Goal: Information Seeking & Learning: Find specific fact

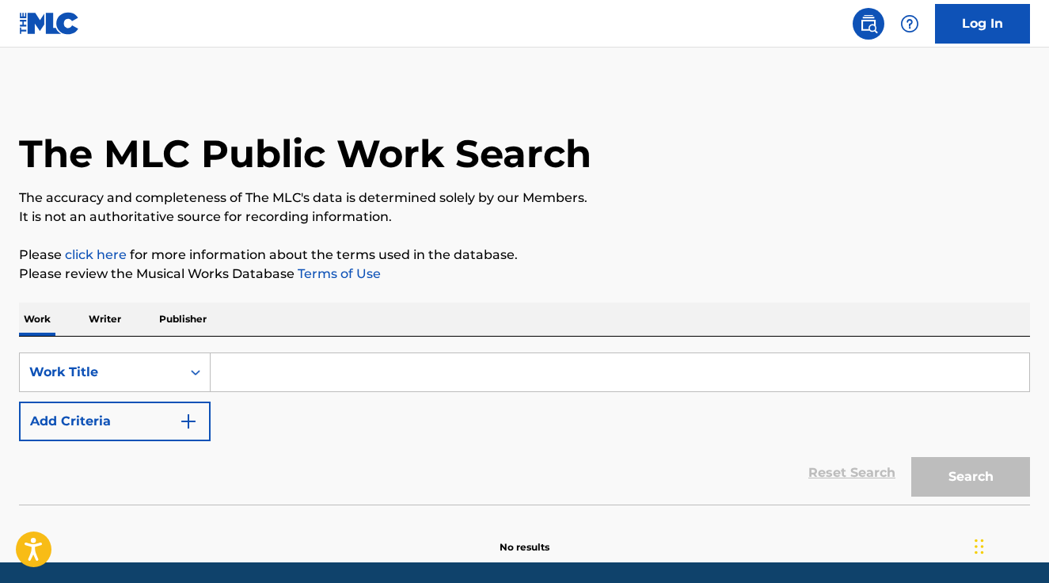
click at [314, 379] on input "Search Form" at bounding box center [620, 372] width 819 height 38
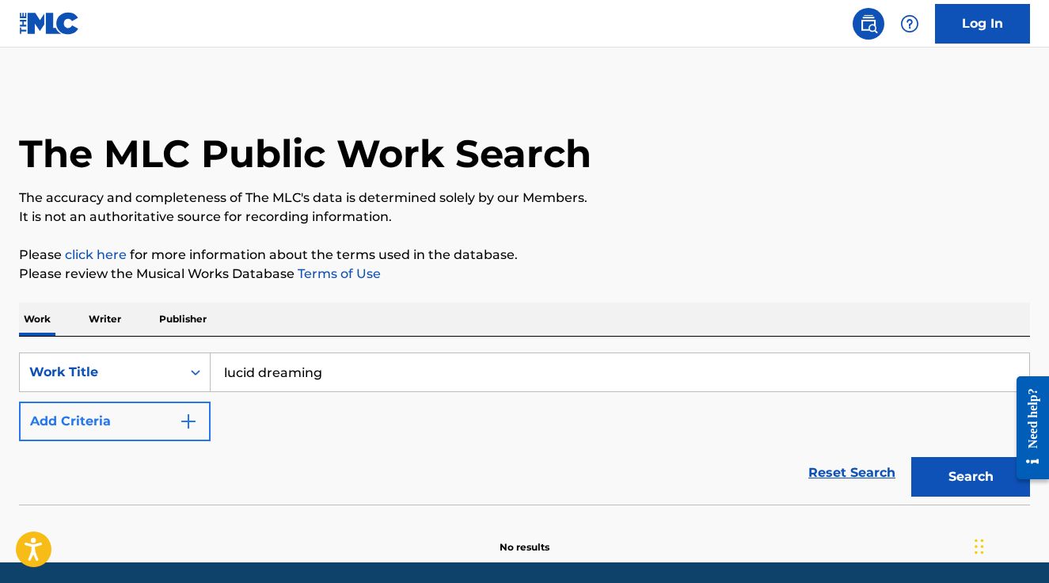
type input "lucid dreaming"
click at [122, 419] on button "Add Criteria" at bounding box center [115, 421] width 192 height 40
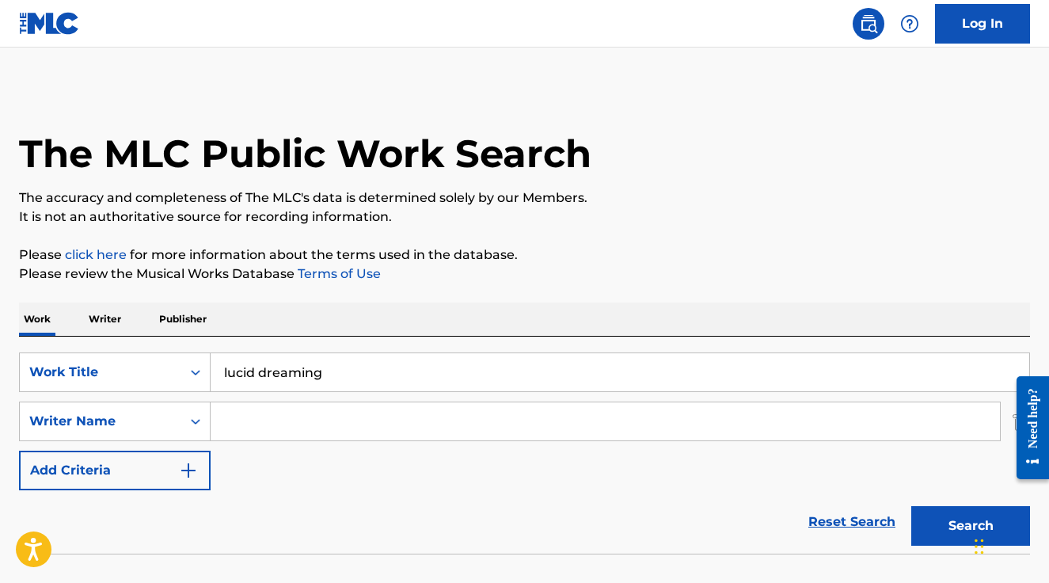
click at [286, 418] on input "Search Form" at bounding box center [605, 421] width 789 height 38
type input "[PERSON_NAME]"
click at [911, 506] on button "Search" at bounding box center [970, 526] width 119 height 40
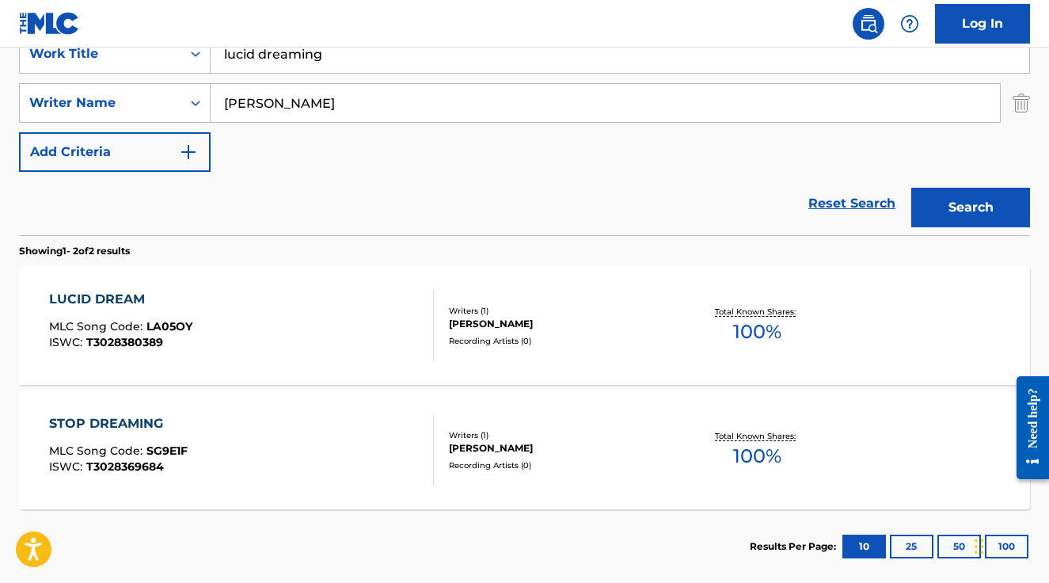
scroll to position [403, 0]
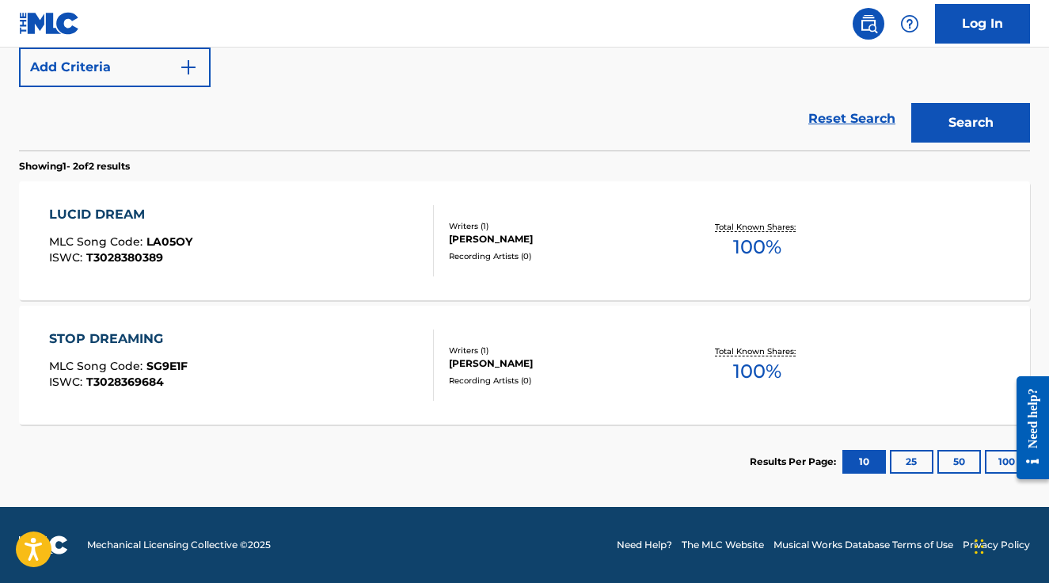
click at [568, 265] on div "LUCID DREAM MLC Song Code : LA05OY ISWC : T3028380389 Writers ( 1 ) [PERSON_NAM…" at bounding box center [524, 240] width 1011 height 119
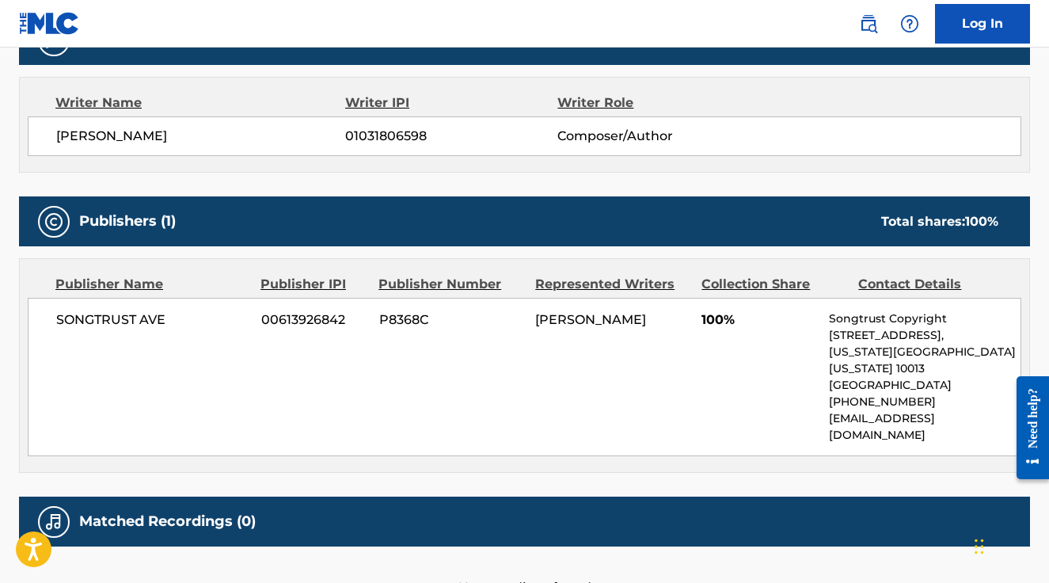
scroll to position [607, 0]
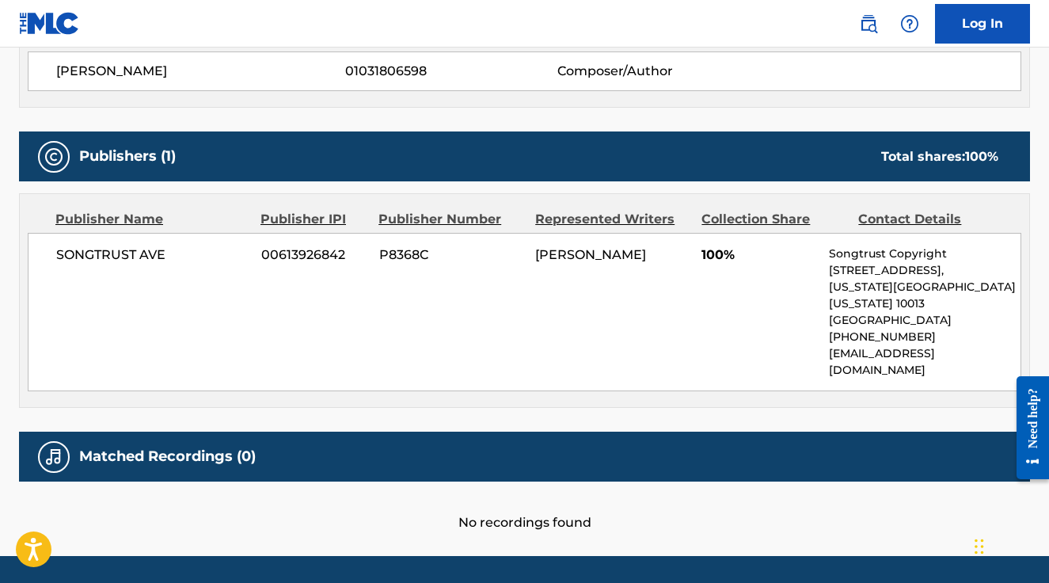
scroll to position [313, 0]
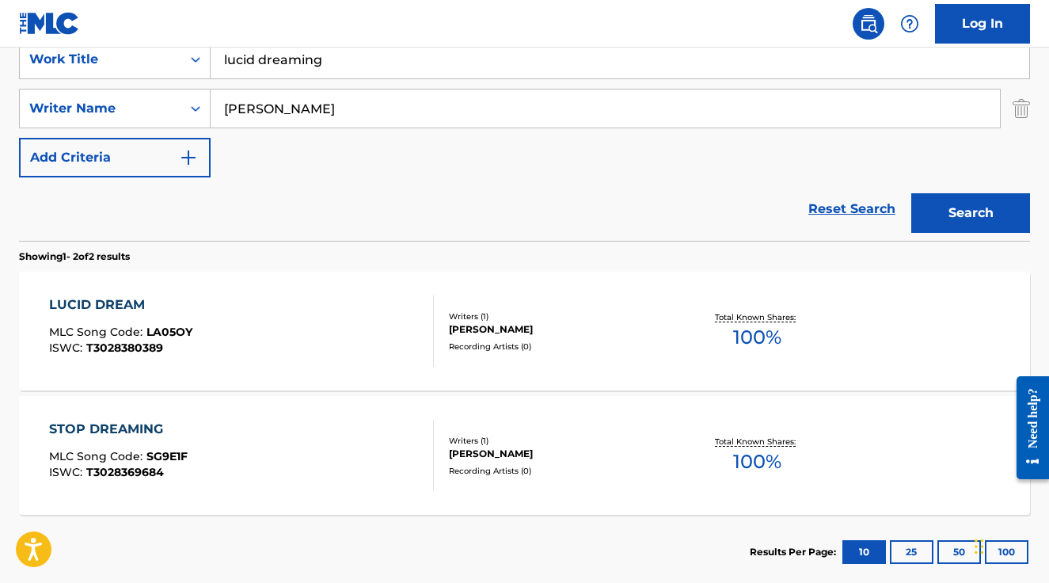
click at [402, 218] on div "Reset Search Search" at bounding box center [524, 208] width 1011 height 63
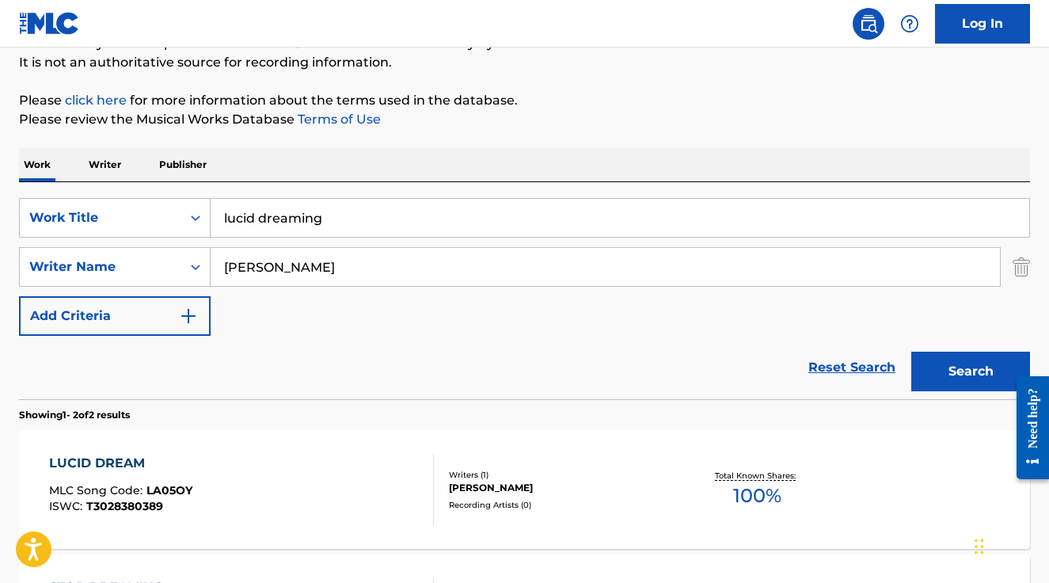
scroll to position [146, 0]
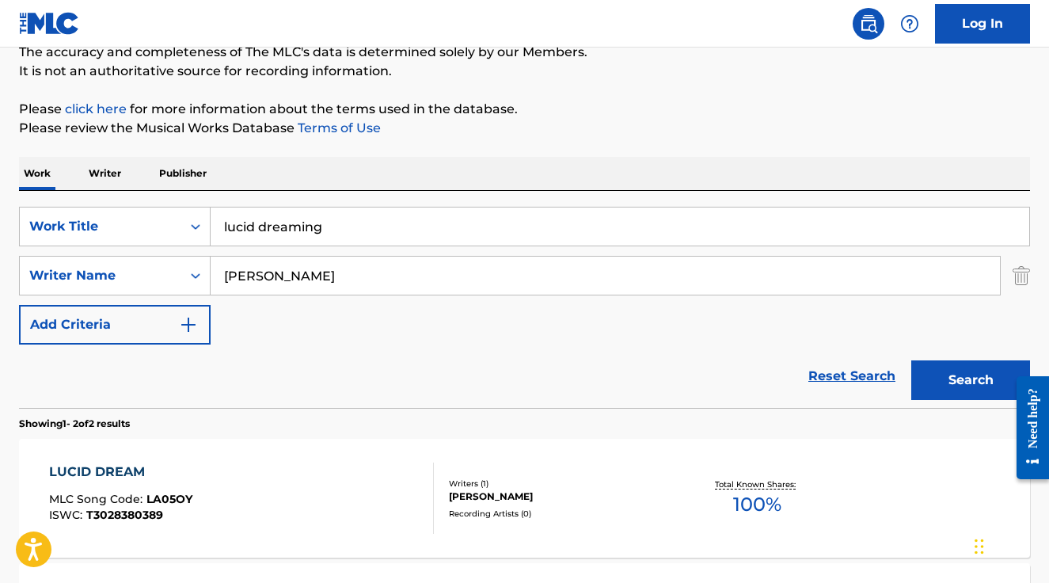
click at [489, 155] on div "The MLC Public Work Search The accuracy and completeness of The MLC's data is d…" at bounding box center [524, 348] width 1049 height 815
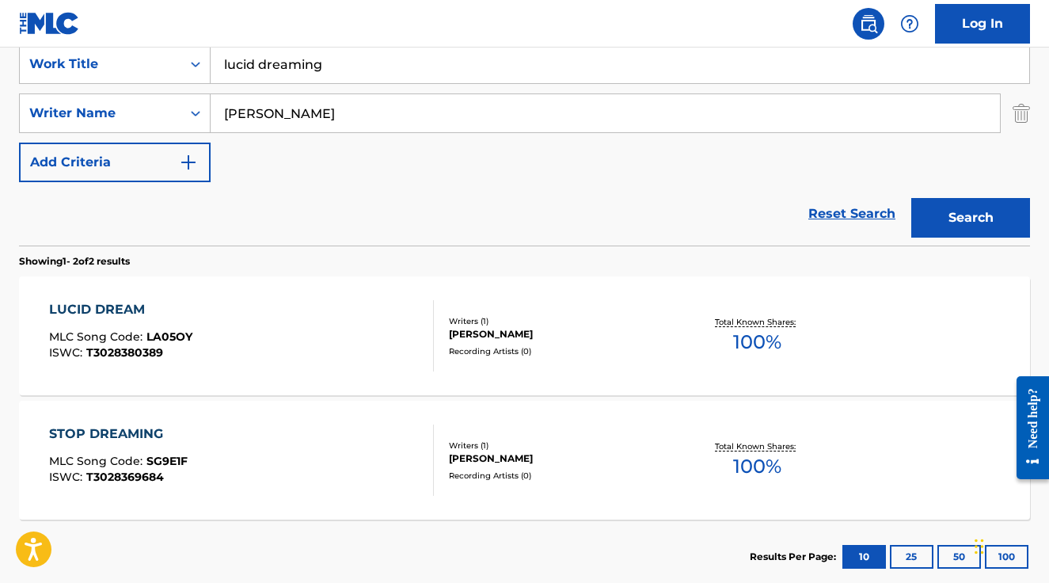
scroll to position [319, 0]
